Goal: Use online tool/utility: Use online tool/utility

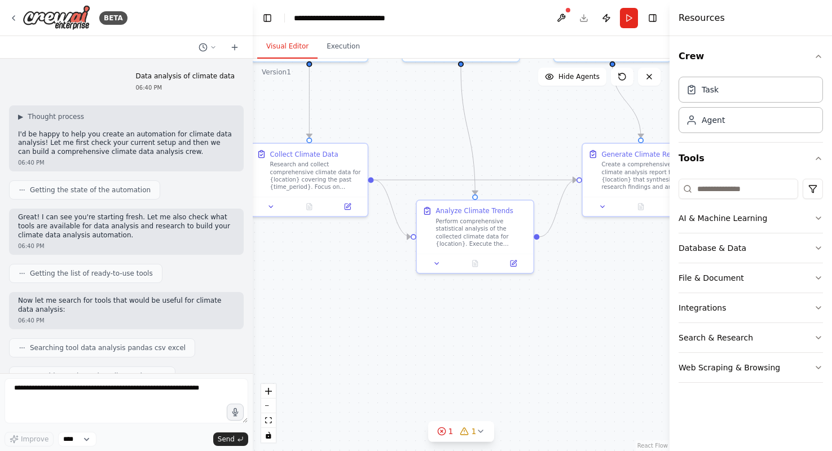
scroll to position [945, 0]
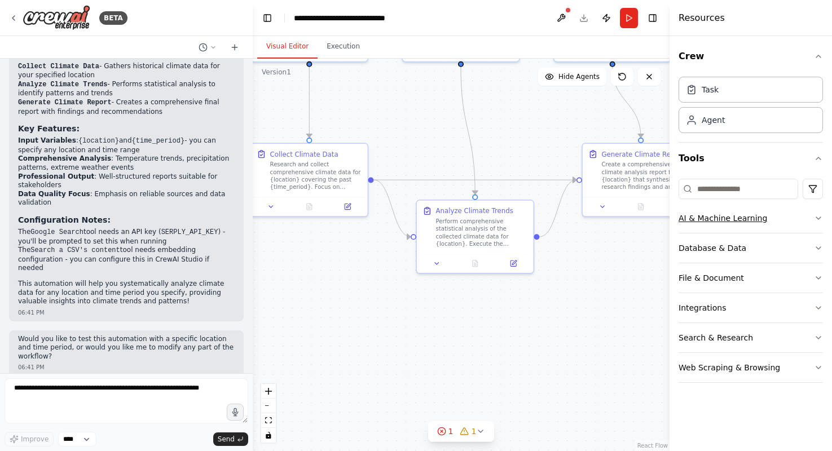
click at [819, 217] on icon "button" at bounding box center [818, 218] width 9 height 9
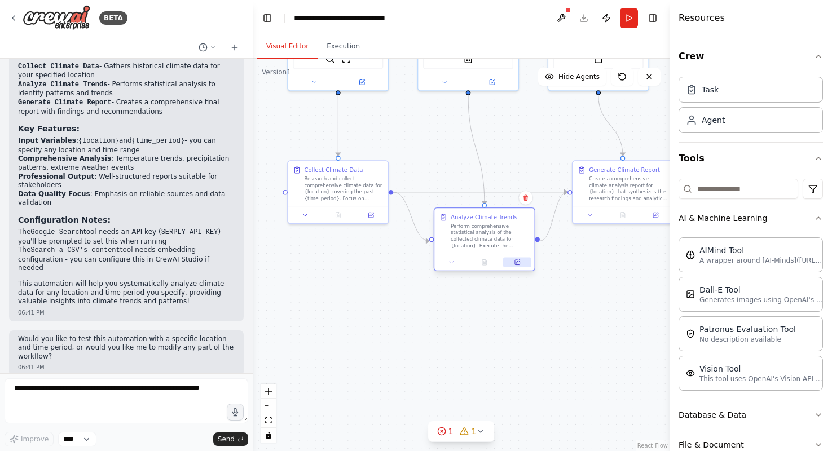
click at [518, 261] on button at bounding box center [517, 263] width 28 height 10
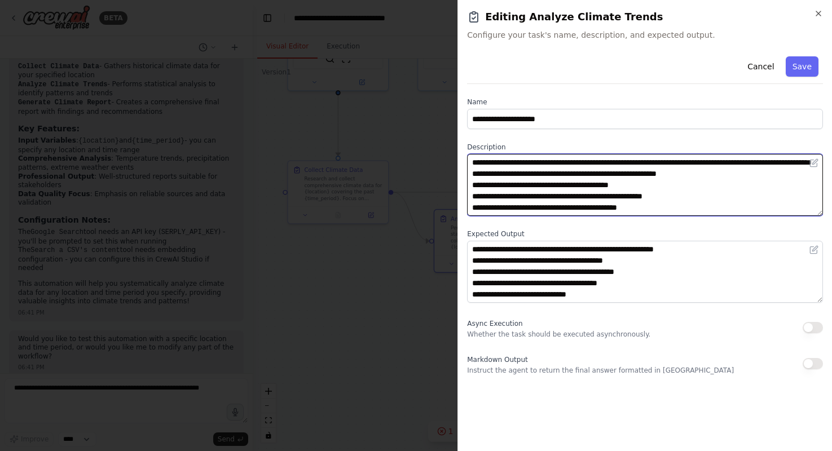
drag, startPoint x: 711, startPoint y: 183, endPoint x: 478, endPoint y: 184, distance: 232.3
click at [478, 183] on textarea "**********" at bounding box center [645, 185] width 356 height 62
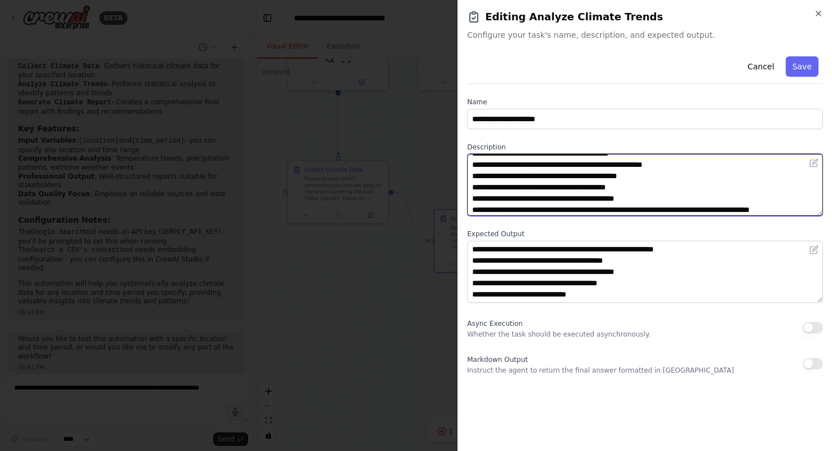
scroll to position [30, 0]
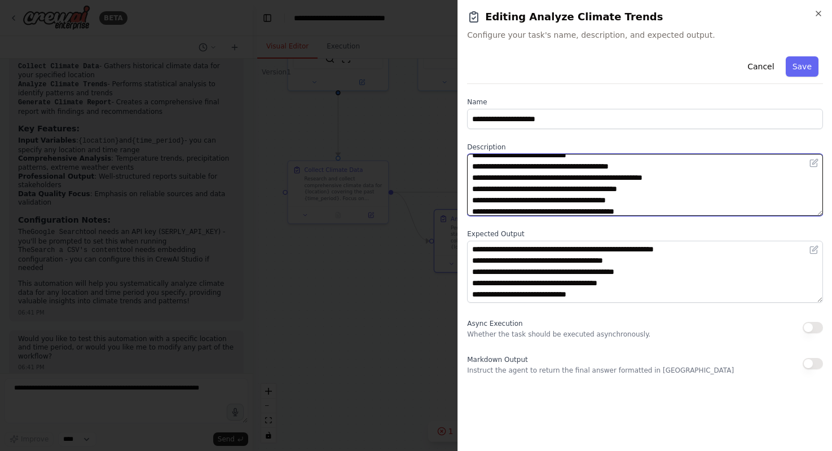
drag, startPoint x: 480, startPoint y: 165, endPoint x: 596, endPoint y: 165, distance: 115.0
click at [596, 165] on textarea "**********" at bounding box center [645, 185] width 356 height 62
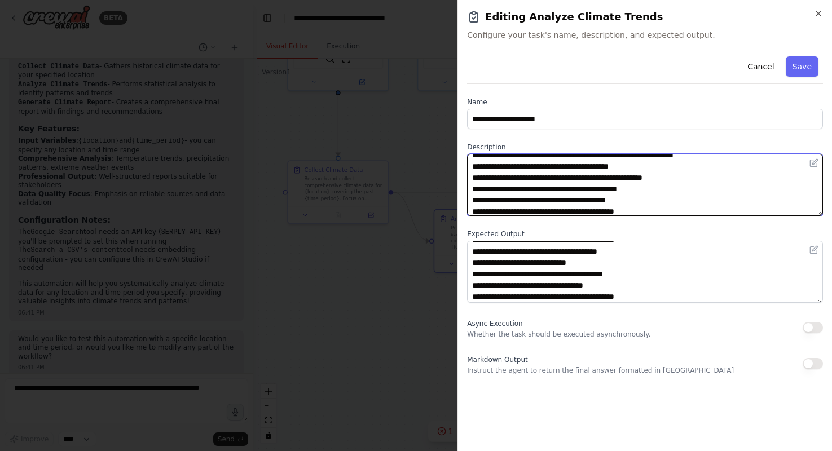
scroll to position [34, 0]
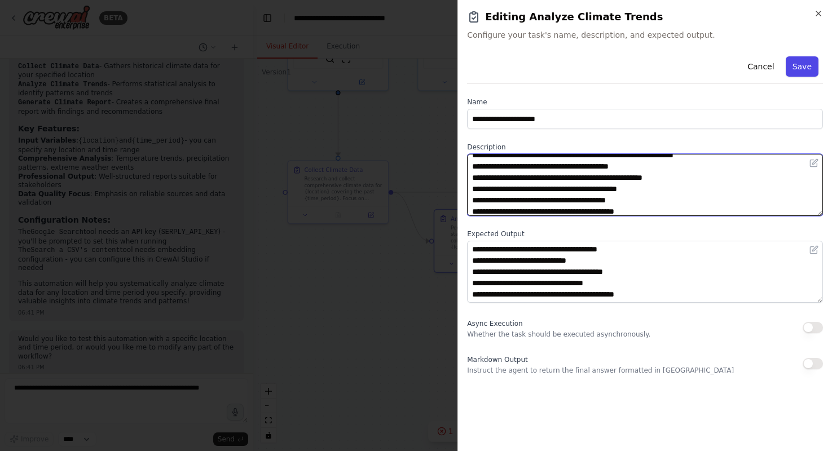
type textarea "**********"
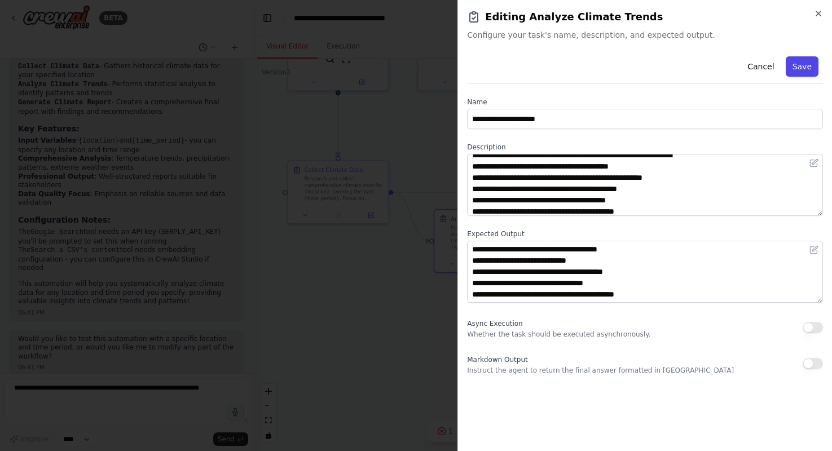
click at [805, 68] on button "Save" at bounding box center [802, 66] width 33 height 20
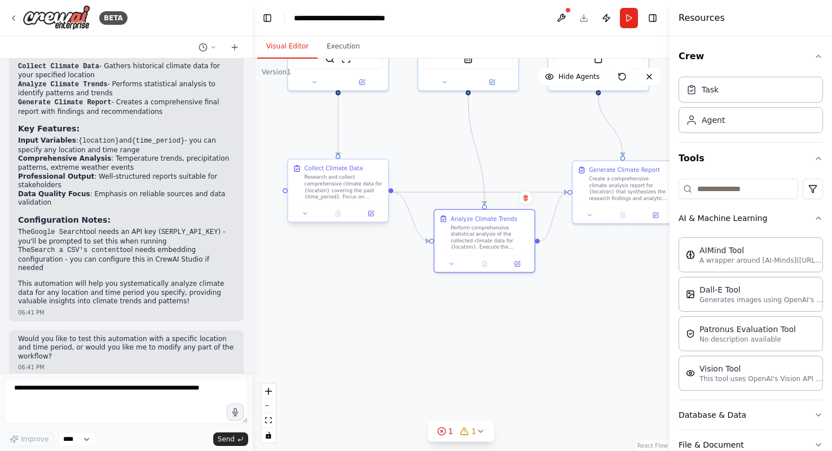
click at [336, 185] on div "Research and collect comprehensive climate data for {location} covering the pas…" at bounding box center [343, 187] width 79 height 26
click at [325, 184] on div "Research and collect comprehensive climate data for {location} covering the pas…" at bounding box center [343, 187] width 79 height 26
click at [369, 211] on icon at bounding box center [370, 213] width 5 height 5
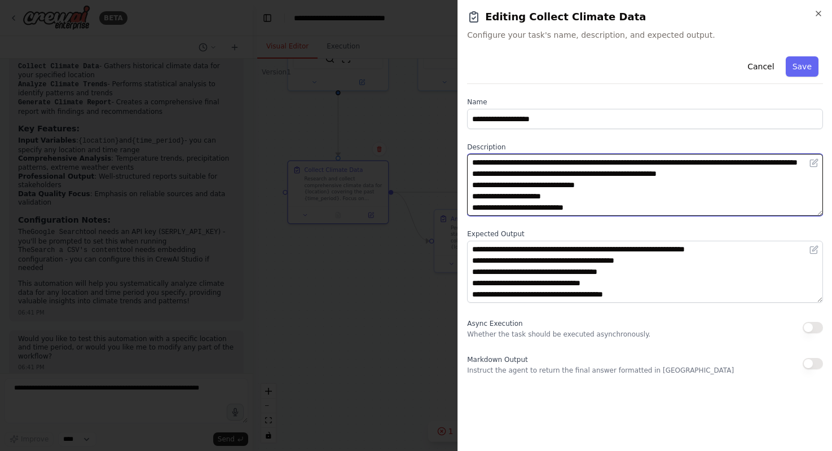
drag, startPoint x: 567, startPoint y: 207, endPoint x: 512, endPoint y: 206, distance: 55.3
click at [512, 206] on textarea "**********" at bounding box center [645, 185] width 356 height 62
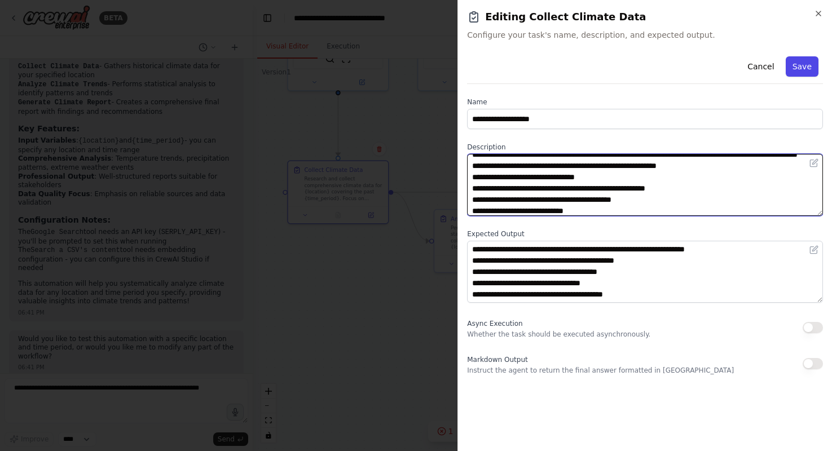
type textarea "**********"
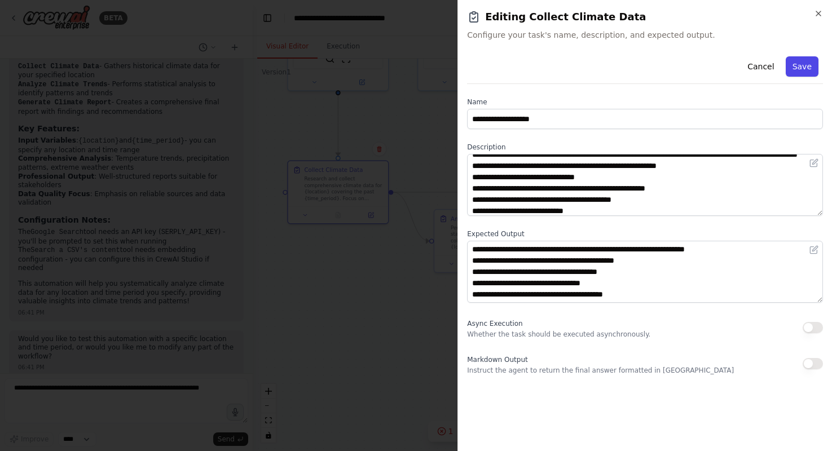
click at [809, 68] on button "Save" at bounding box center [802, 66] width 33 height 20
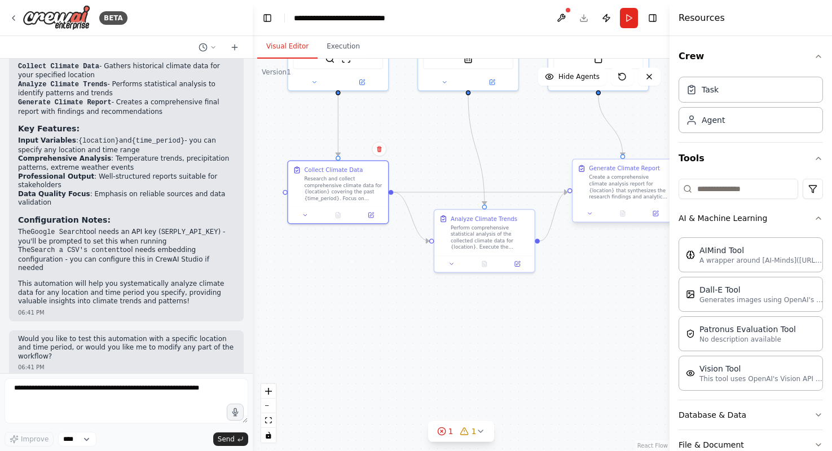
click at [597, 196] on div "Create a comprehensive climate analysis report for {location} that synthesizes …" at bounding box center [628, 187] width 79 height 26
click at [653, 217] on icon at bounding box center [655, 213] width 7 height 7
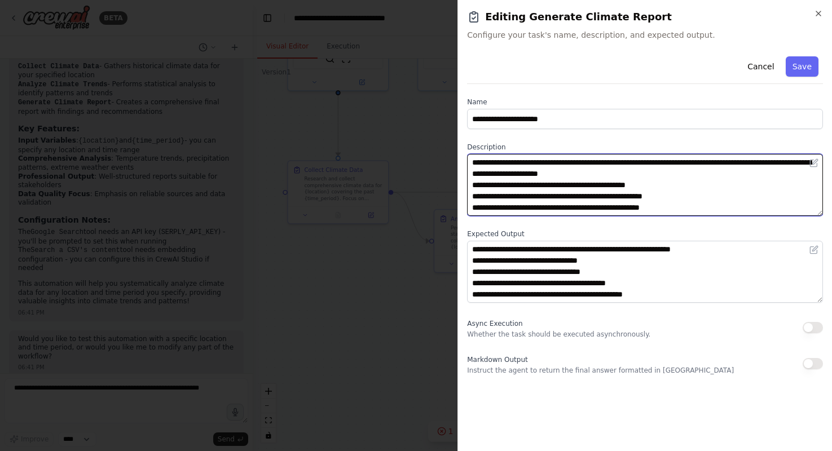
click at [684, 206] on textarea "**********" at bounding box center [645, 185] width 356 height 62
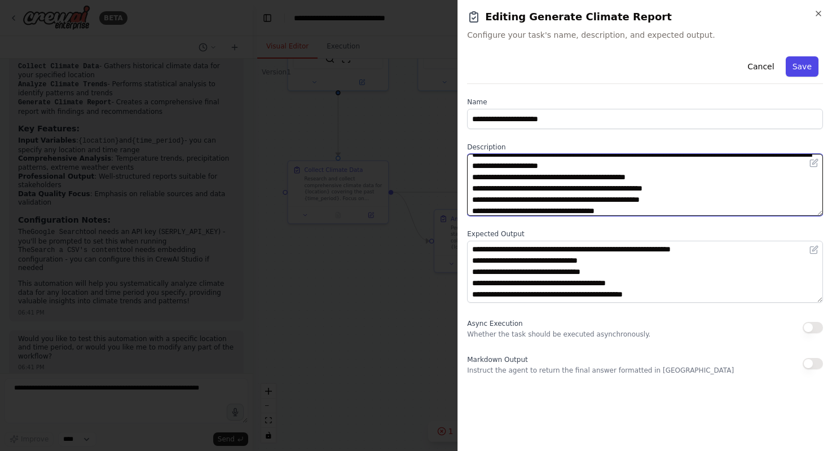
type textarea "**********"
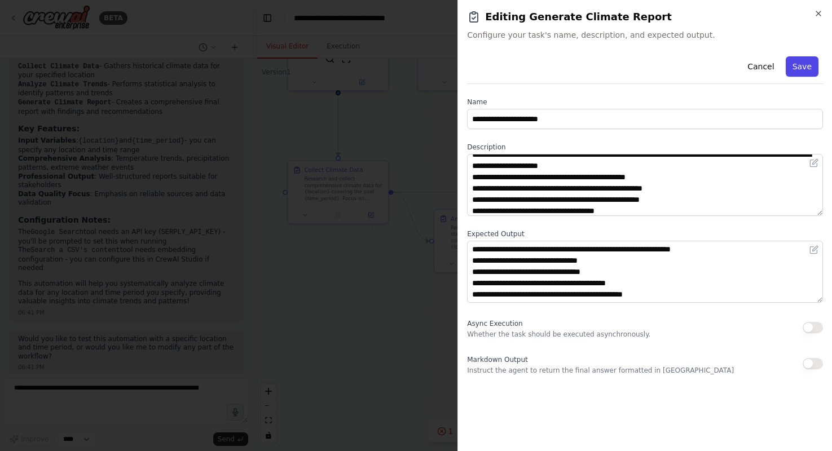
click at [802, 70] on button "Save" at bounding box center [802, 66] width 33 height 20
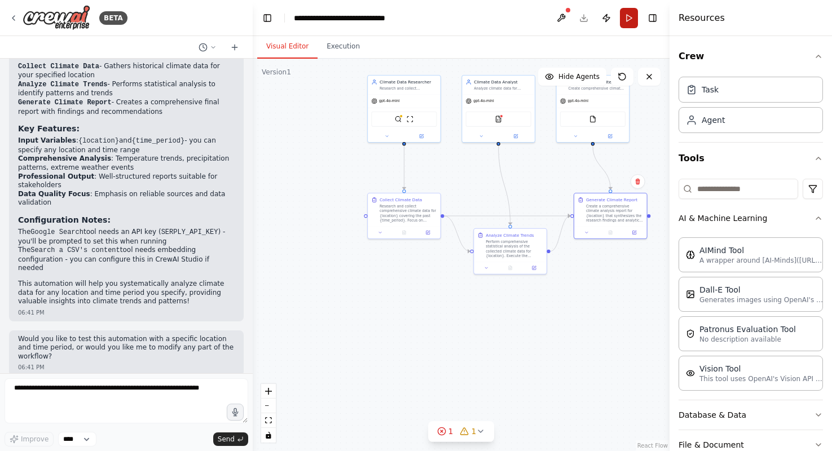
click at [631, 16] on button "Run" at bounding box center [629, 18] width 18 height 20
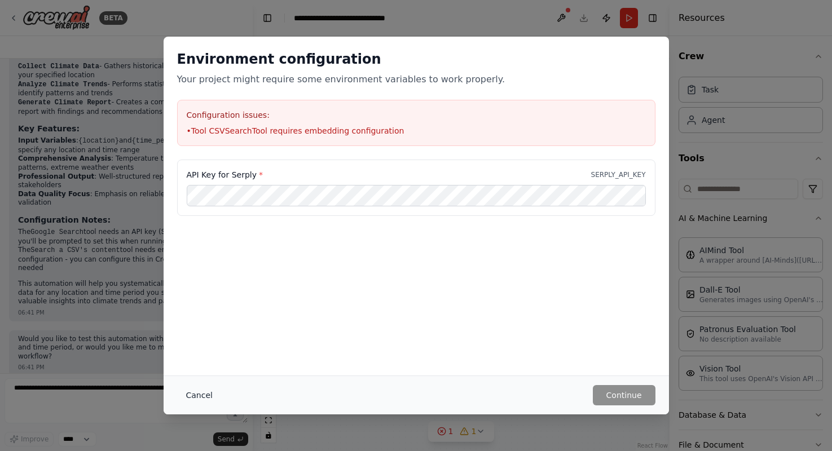
click at [202, 391] on button "Cancel" at bounding box center [199, 395] width 45 height 20
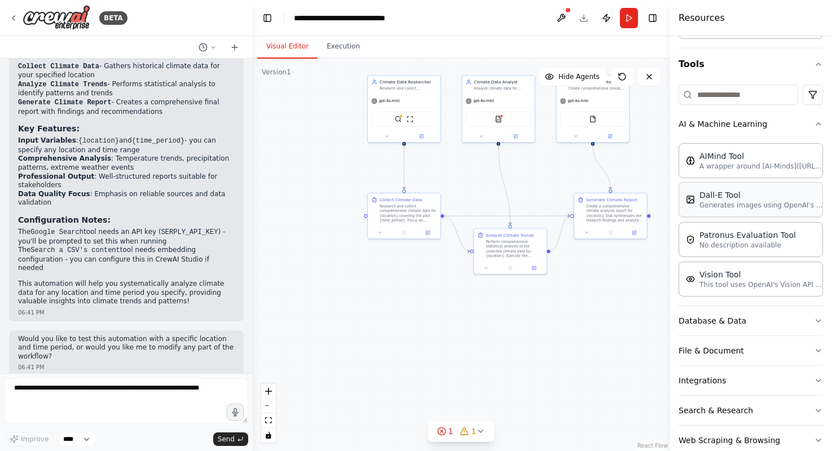
scroll to position [117, 0]
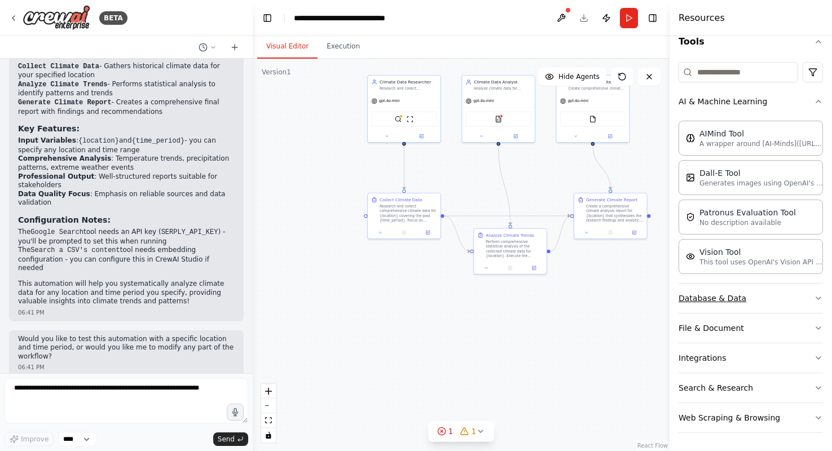
click at [731, 298] on button "Database & Data" at bounding box center [750, 298] width 144 height 29
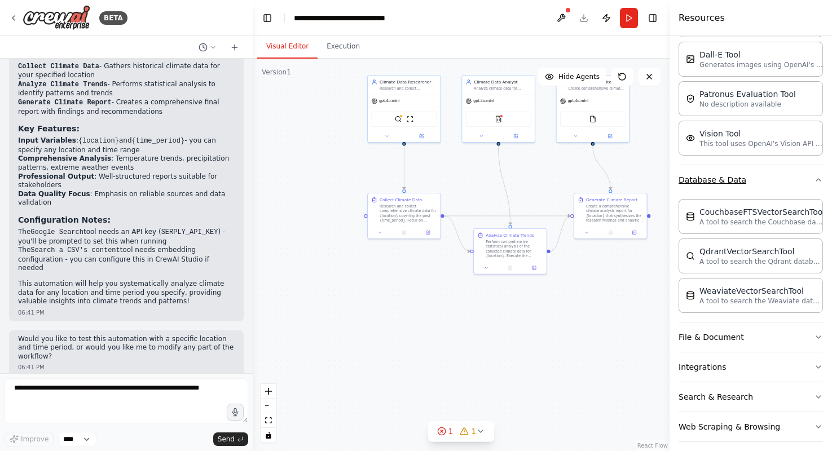
scroll to position [236, 0]
click at [731, 330] on button "File & Document" at bounding box center [750, 335] width 144 height 29
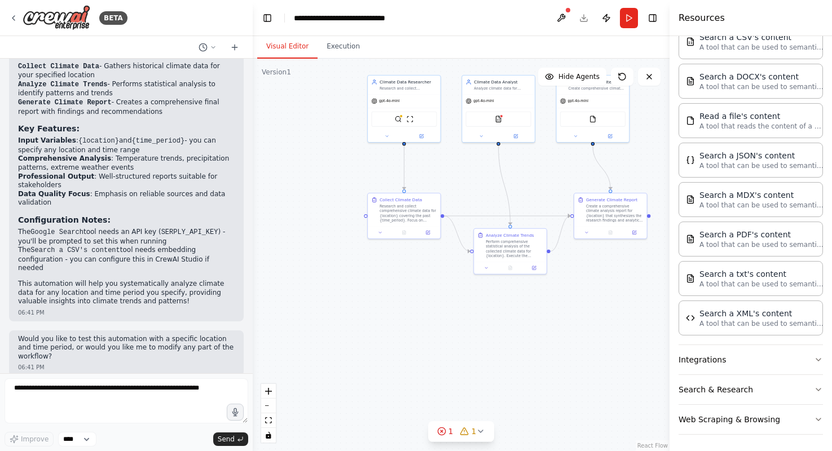
scroll to position [569, 0]
click at [731, 364] on button "Integrations" at bounding box center [750, 357] width 144 height 29
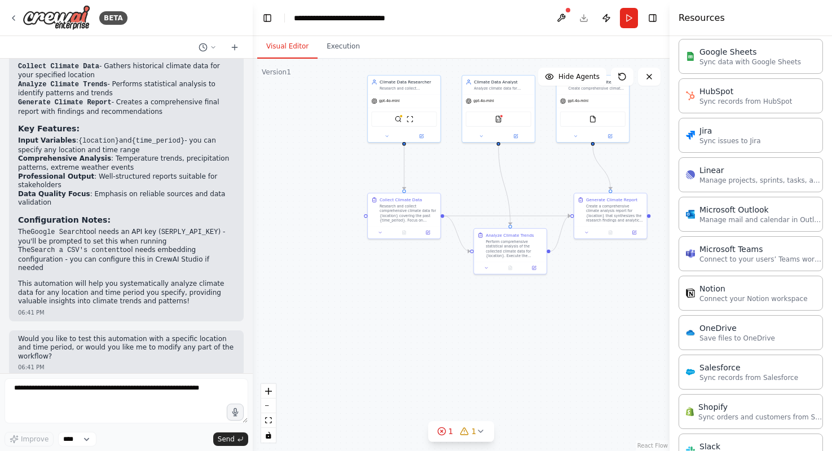
scroll to position [1407, 0]
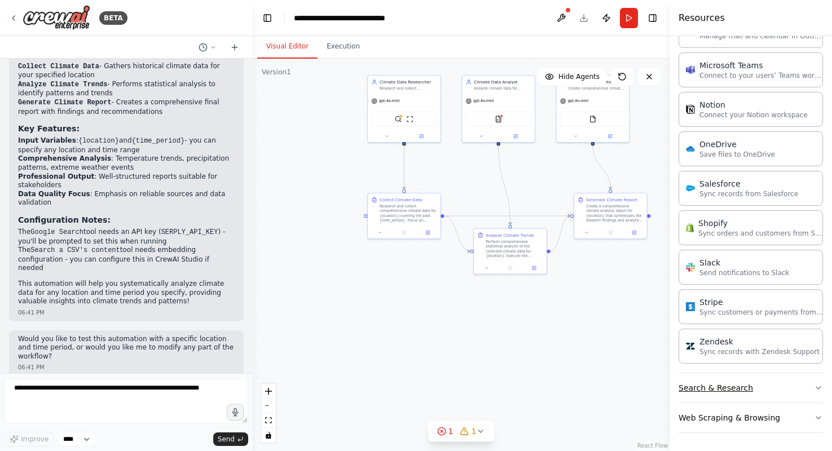
click at [731, 384] on button "Search & Research" at bounding box center [750, 387] width 144 height 29
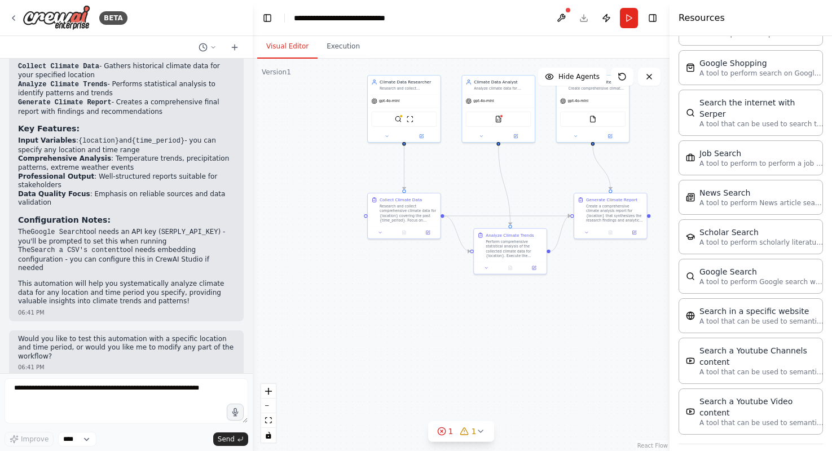
scroll to position [1980, 0]
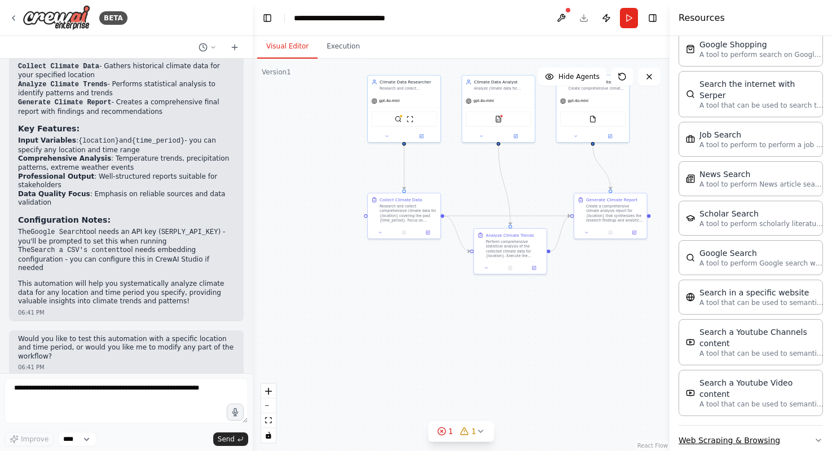
click at [735, 426] on button "Web Scraping & Browsing" at bounding box center [750, 440] width 144 height 29
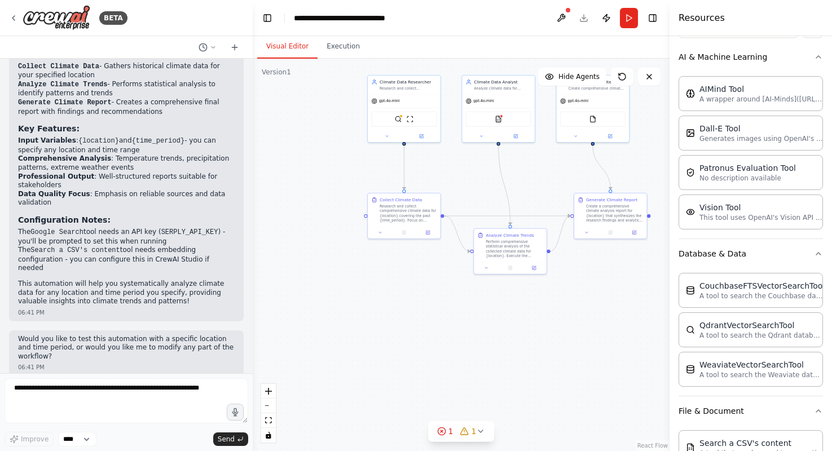
scroll to position [0, 0]
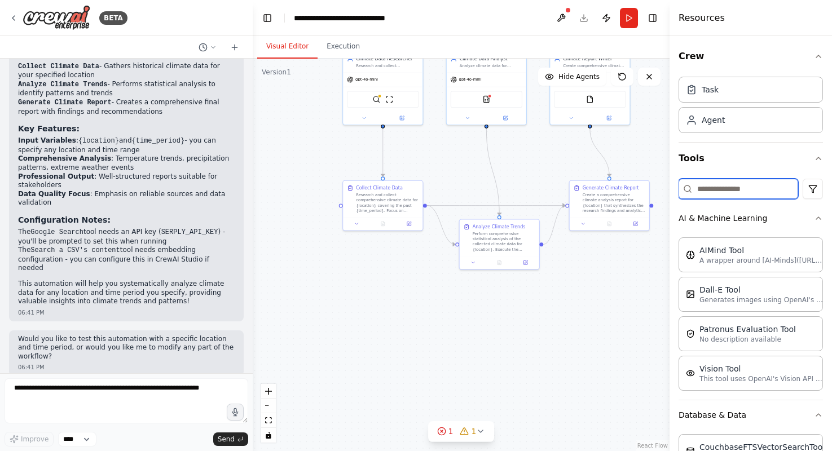
click at [722, 192] on input at bounding box center [738, 189] width 120 height 20
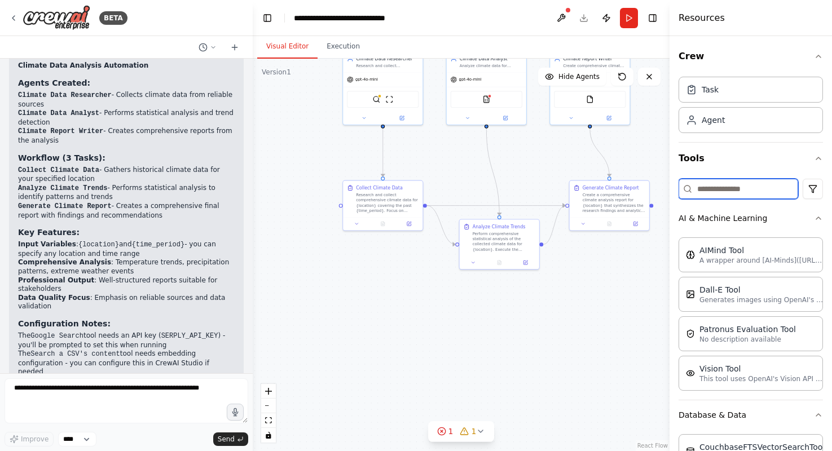
scroll to position [945, 0]
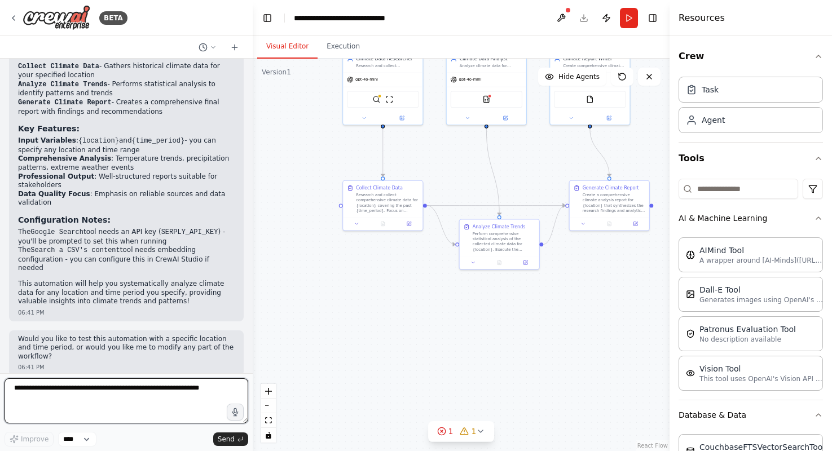
click at [228, 389] on textarea at bounding box center [127, 400] width 244 height 45
type textarea "**********"
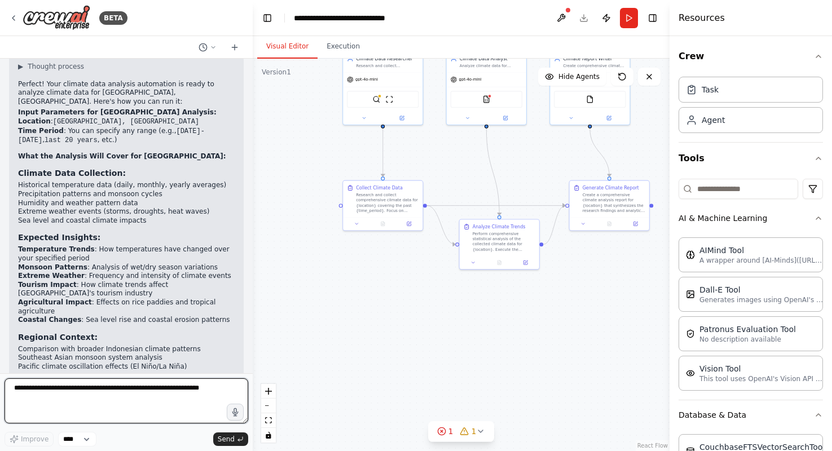
scroll to position [1403, 0]
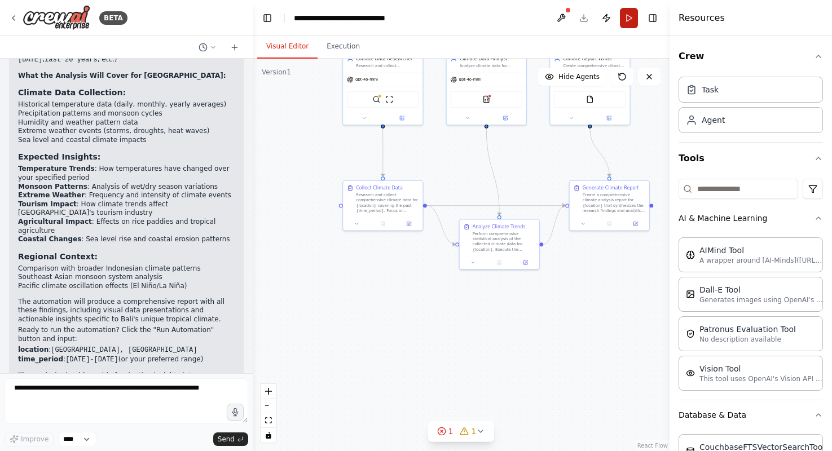
click at [631, 15] on button "Run" at bounding box center [629, 18] width 18 height 20
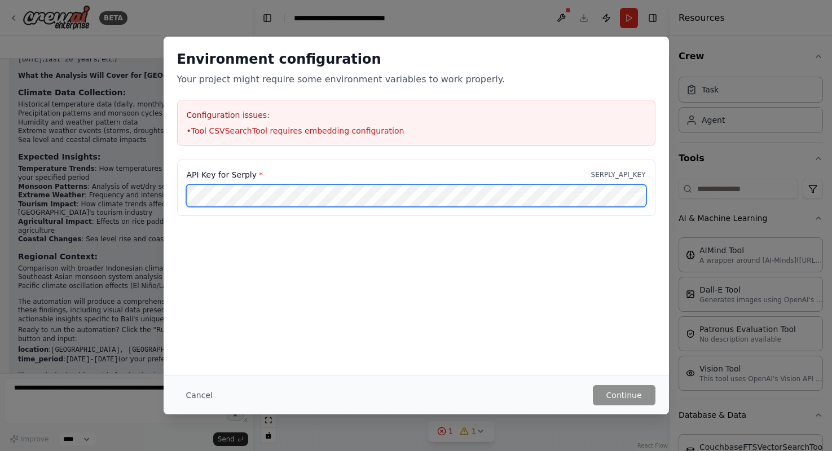
click at [159, 193] on div "Environment configuration Your project might require some environment variables…" at bounding box center [416, 225] width 832 height 451
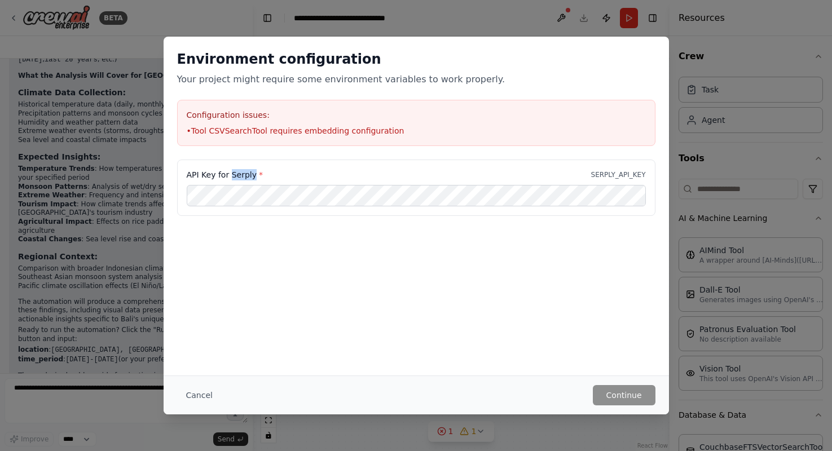
drag, startPoint x: 231, startPoint y: 175, endPoint x: 252, endPoint y: 175, distance: 20.9
click at [252, 175] on label "API Key for Serply *" at bounding box center [225, 174] width 76 height 11
copy label "Serply"
click at [196, 396] on button "Cancel" at bounding box center [199, 395] width 45 height 20
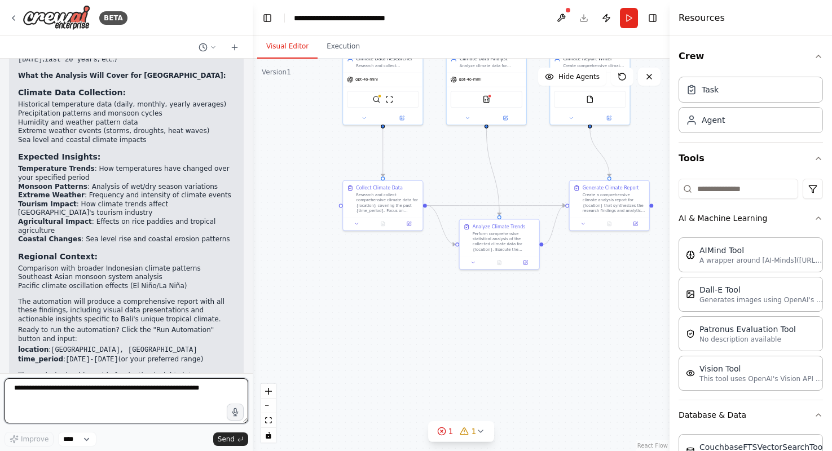
click at [152, 396] on textarea at bounding box center [127, 400] width 244 height 45
paste textarea "*******"
type textarea "**********"
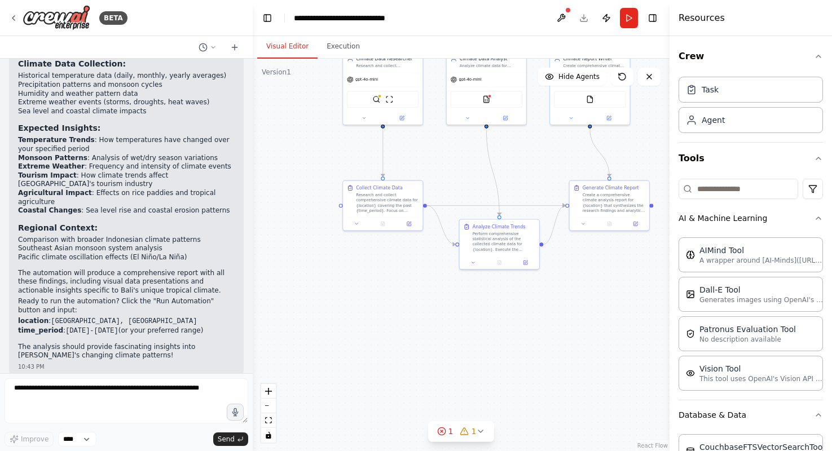
scroll to position [1470, 0]
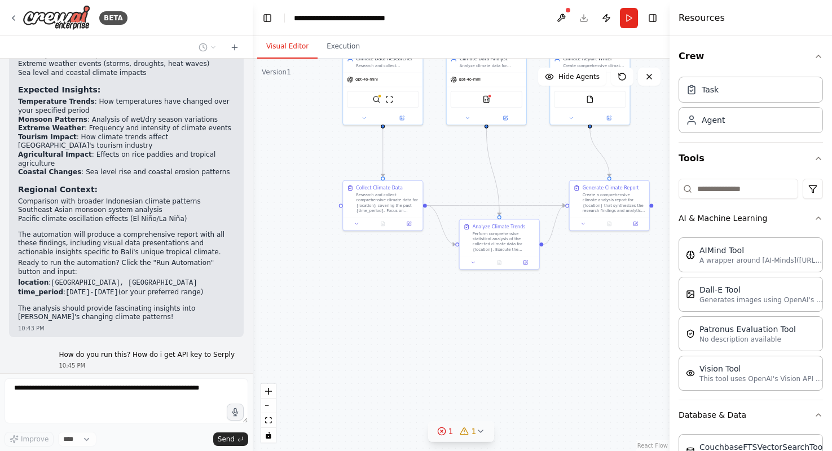
click at [479, 427] on icon at bounding box center [480, 431] width 9 height 9
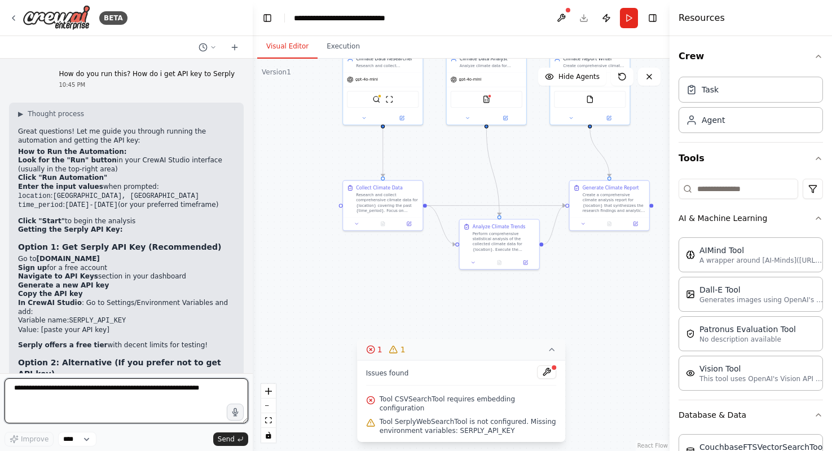
scroll to position [1750, 0]
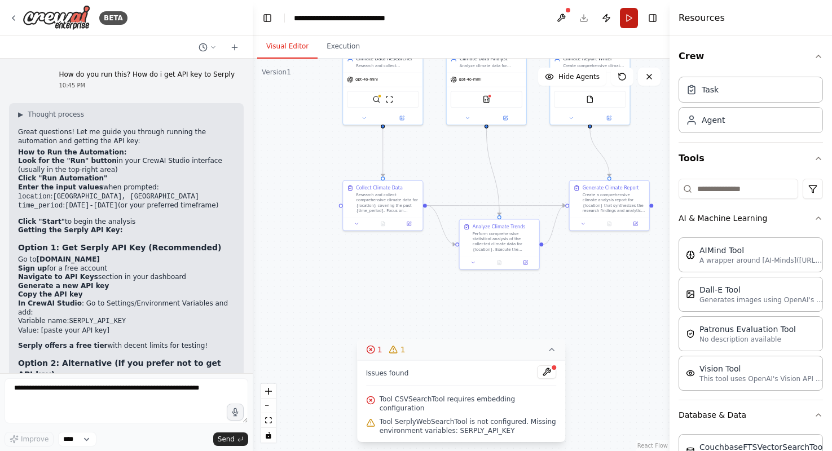
click at [634, 22] on button "Run" at bounding box center [629, 18] width 18 height 20
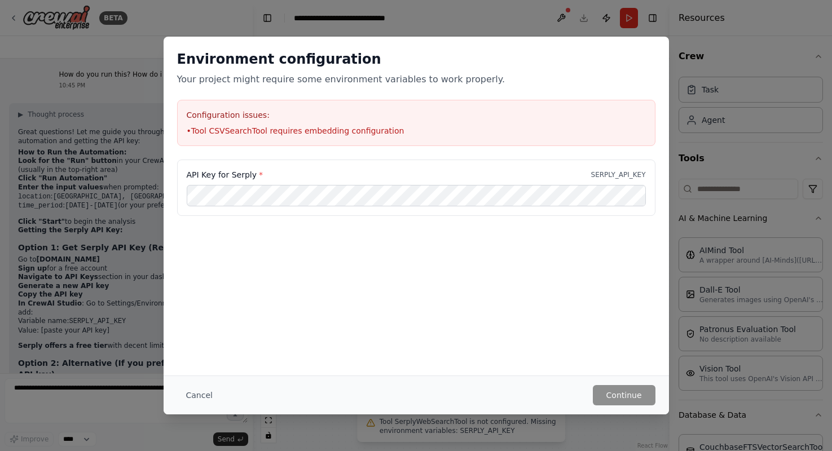
click at [430, 135] on li "• Tool CSVSearchTool requires embedding configuration" at bounding box center [416, 130] width 459 height 11
click at [210, 395] on button "Cancel" at bounding box center [199, 395] width 45 height 20
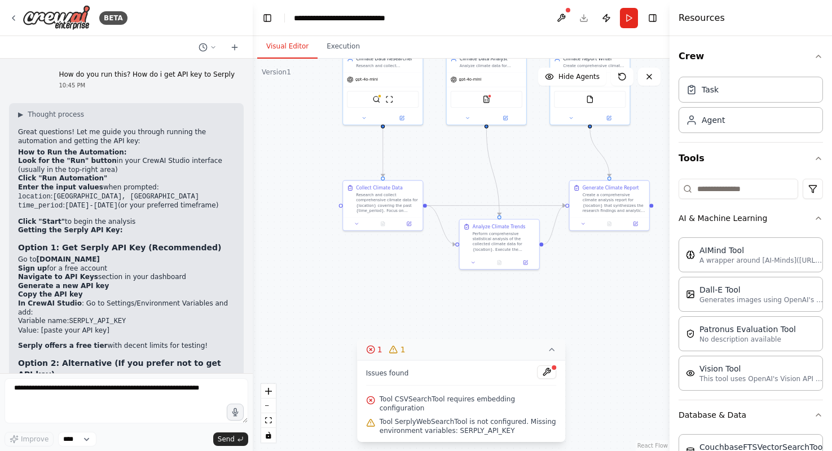
click at [45, 255] on link "[DOMAIN_NAME]" at bounding box center [68, 259] width 63 height 8
